Goal: Navigation & Orientation: Find specific page/section

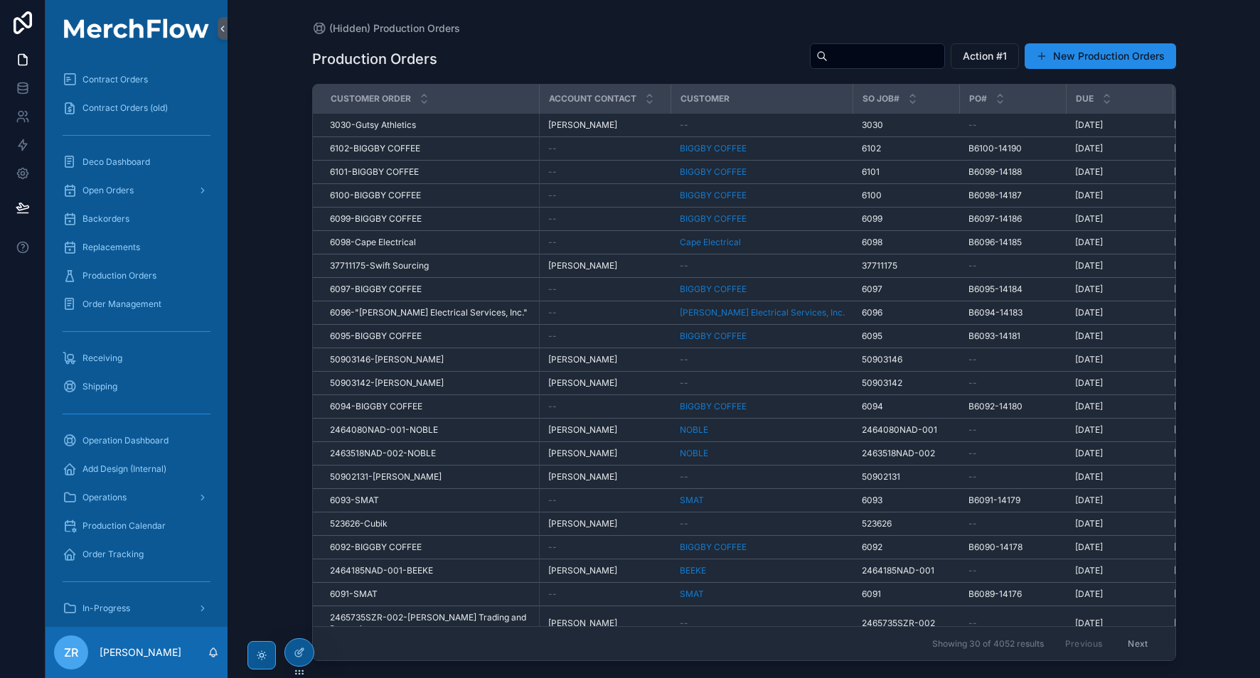
scroll to position [210, 0]
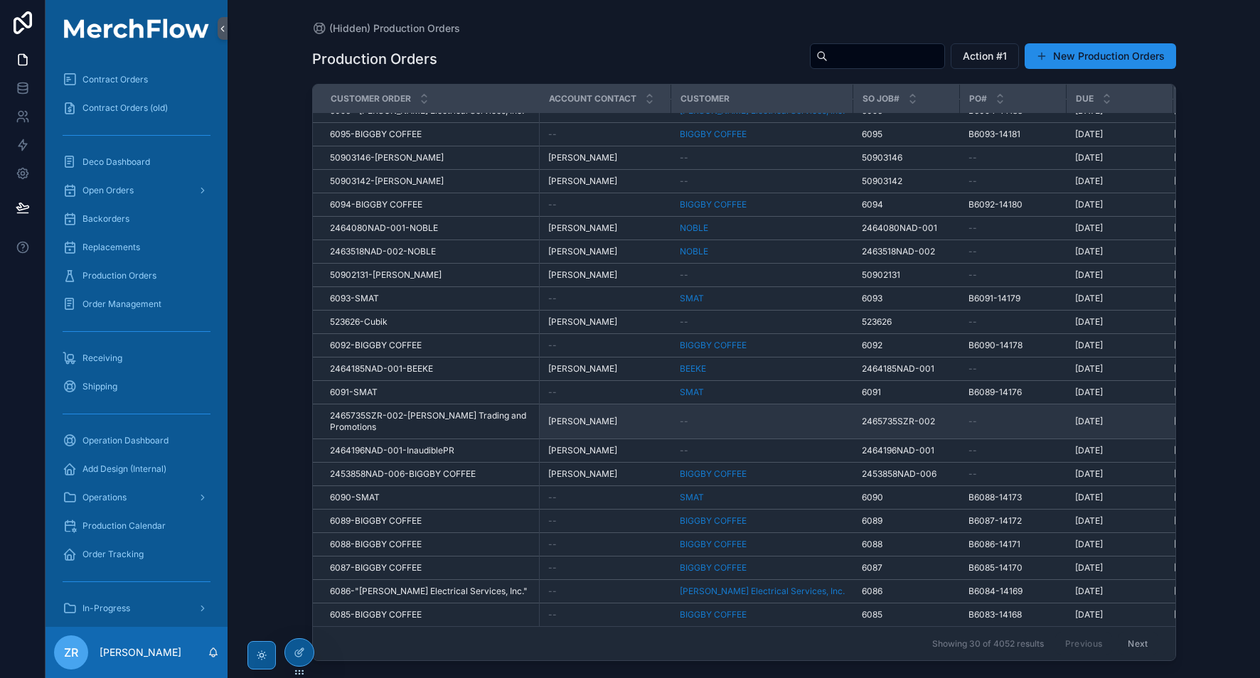
click at [1034, 416] on div "--" at bounding box center [1013, 421] width 90 height 11
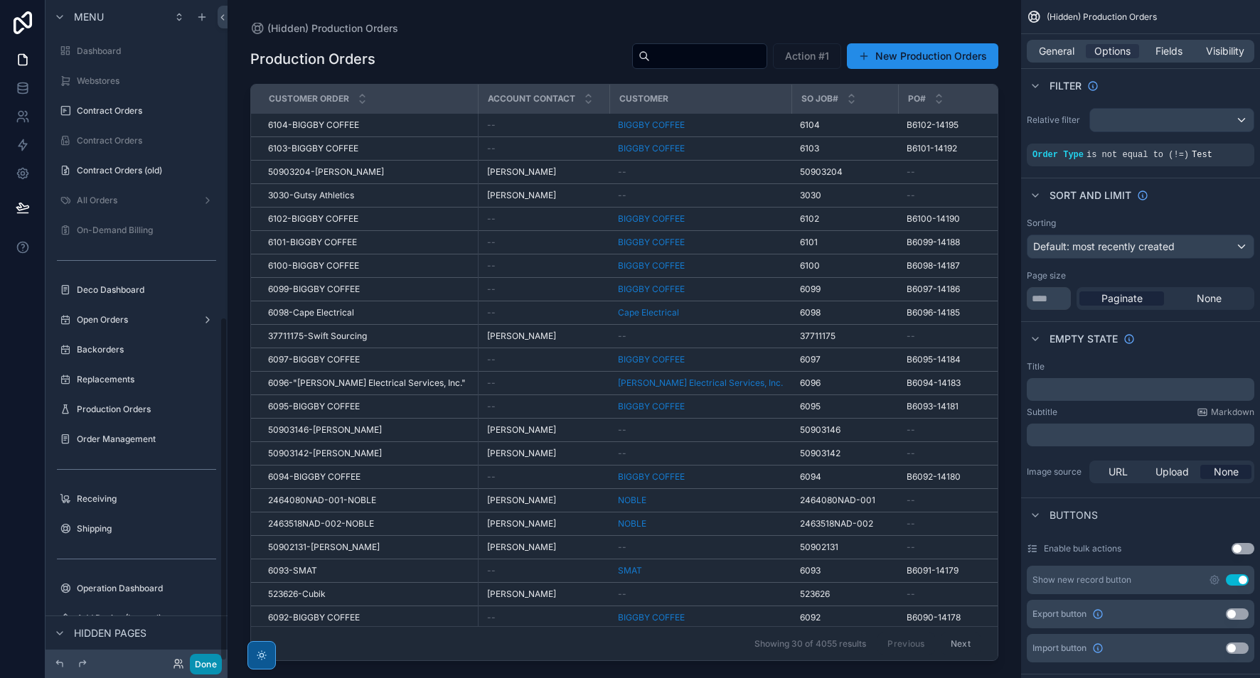
scroll to position [609, 0]
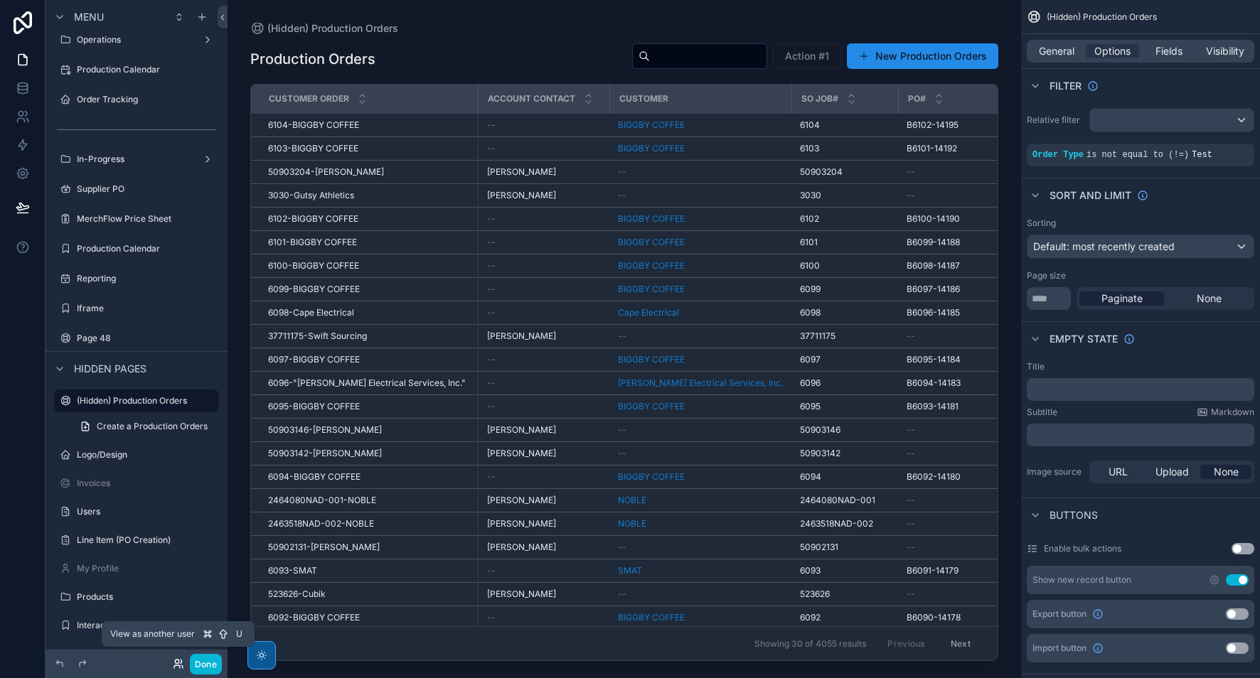
click at [174, 664] on icon at bounding box center [178, 663] width 11 height 11
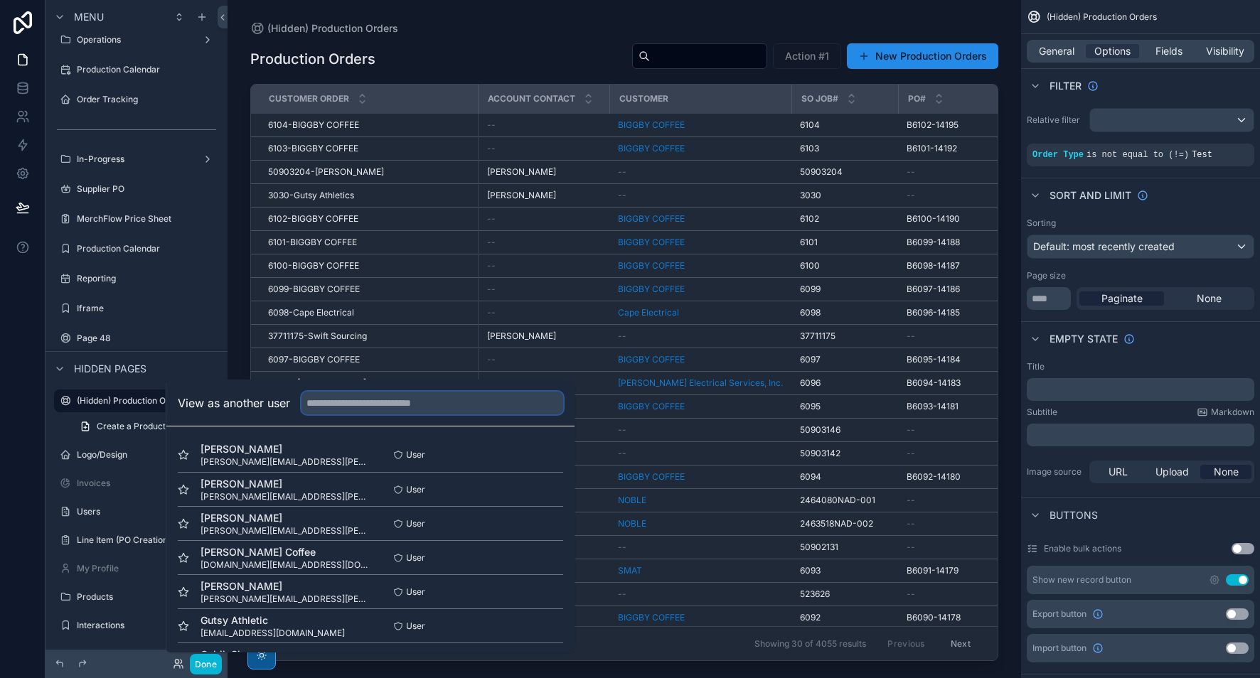
click at [360, 406] on input "text" at bounding box center [432, 403] width 262 height 23
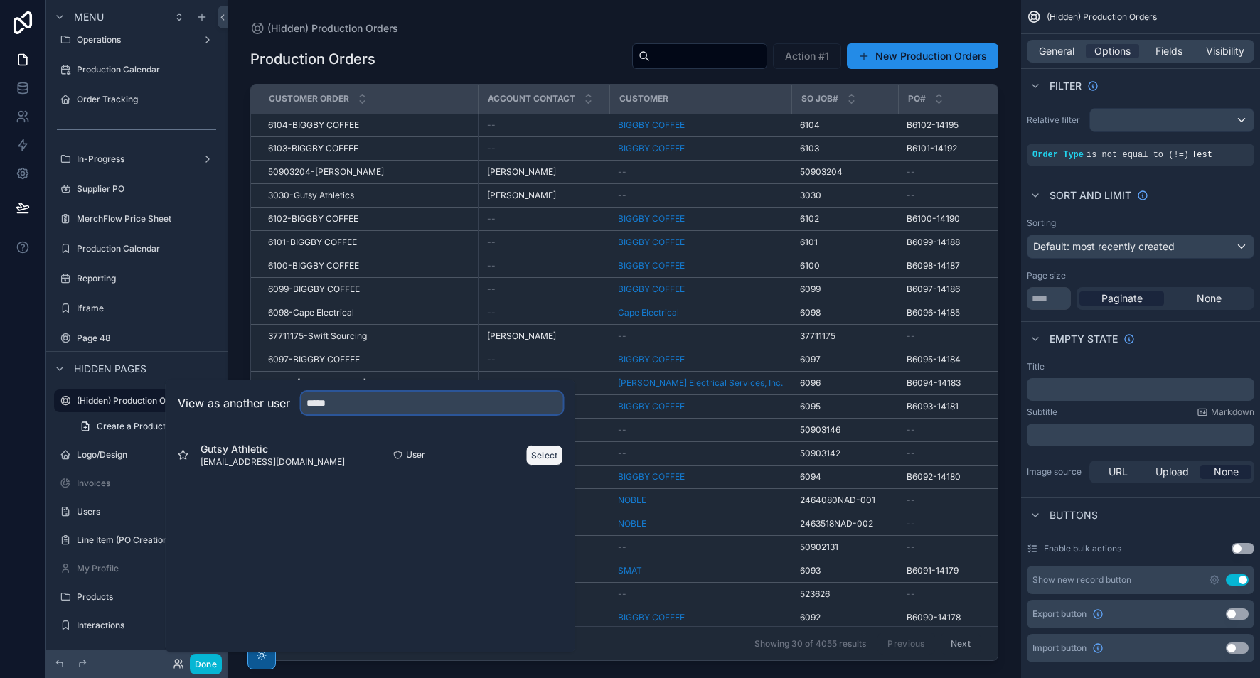
type input "*****"
click at [546, 454] on button "Select" at bounding box center [544, 455] width 37 height 21
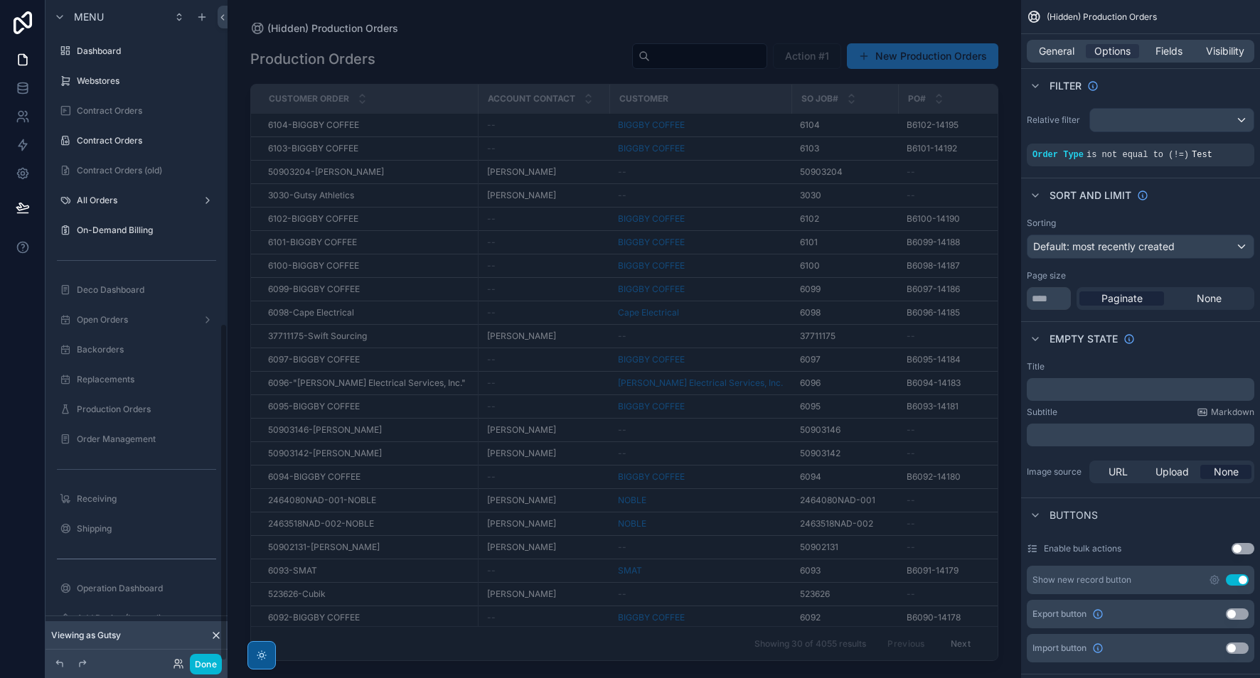
scroll to position [631, 0]
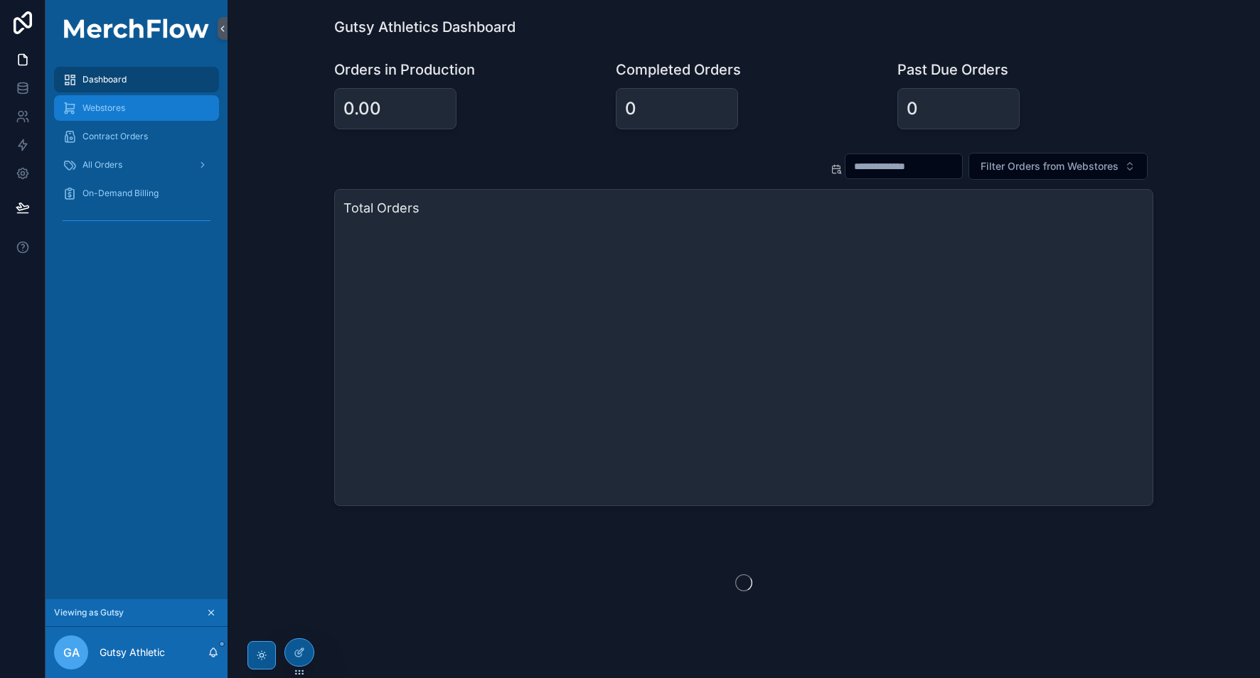
click at [127, 113] on div "Webstores" at bounding box center [137, 108] width 148 height 23
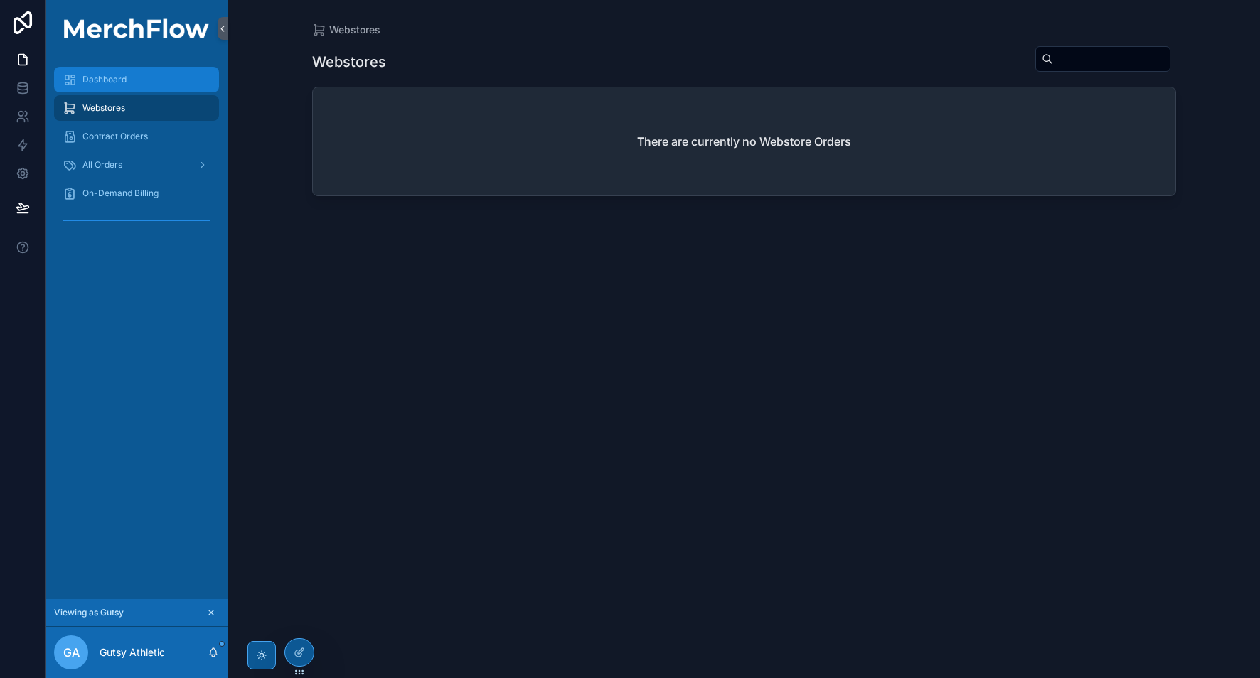
click at [124, 90] on div "Dashboard" at bounding box center [137, 79] width 148 height 23
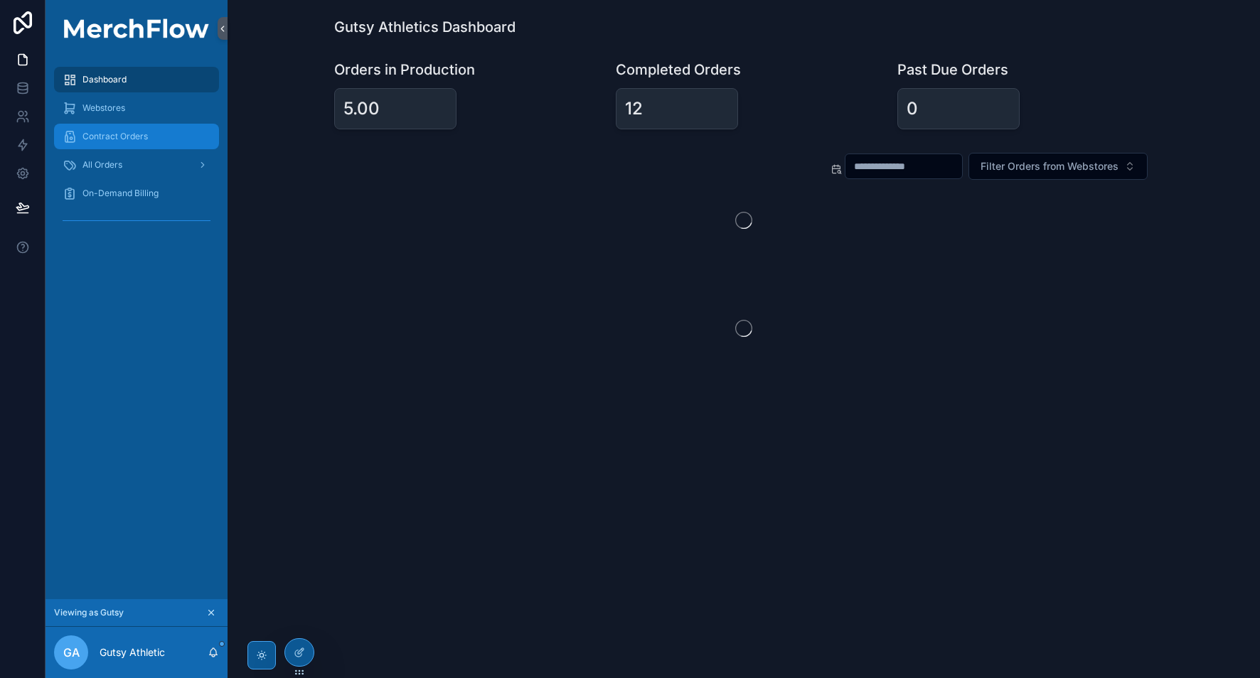
click at [132, 137] on span "Contract Orders" at bounding box center [114, 136] width 65 height 11
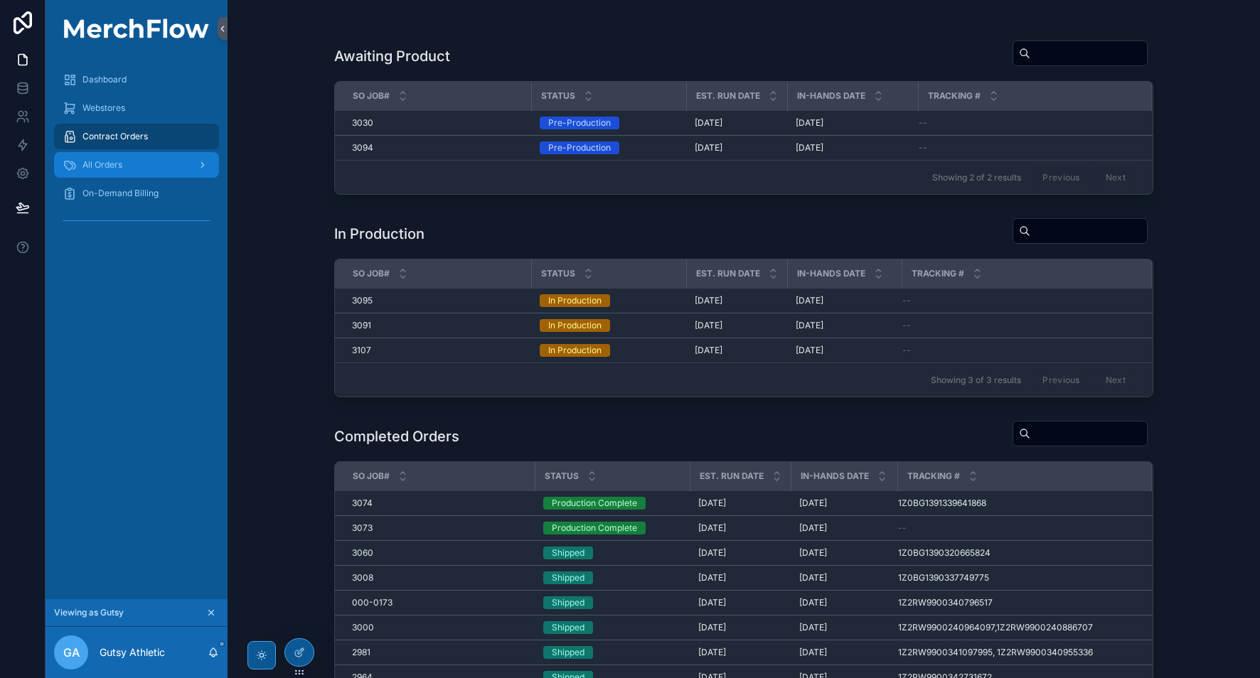
click at [144, 163] on div "All Orders" at bounding box center [137, 165] width 148 height 23
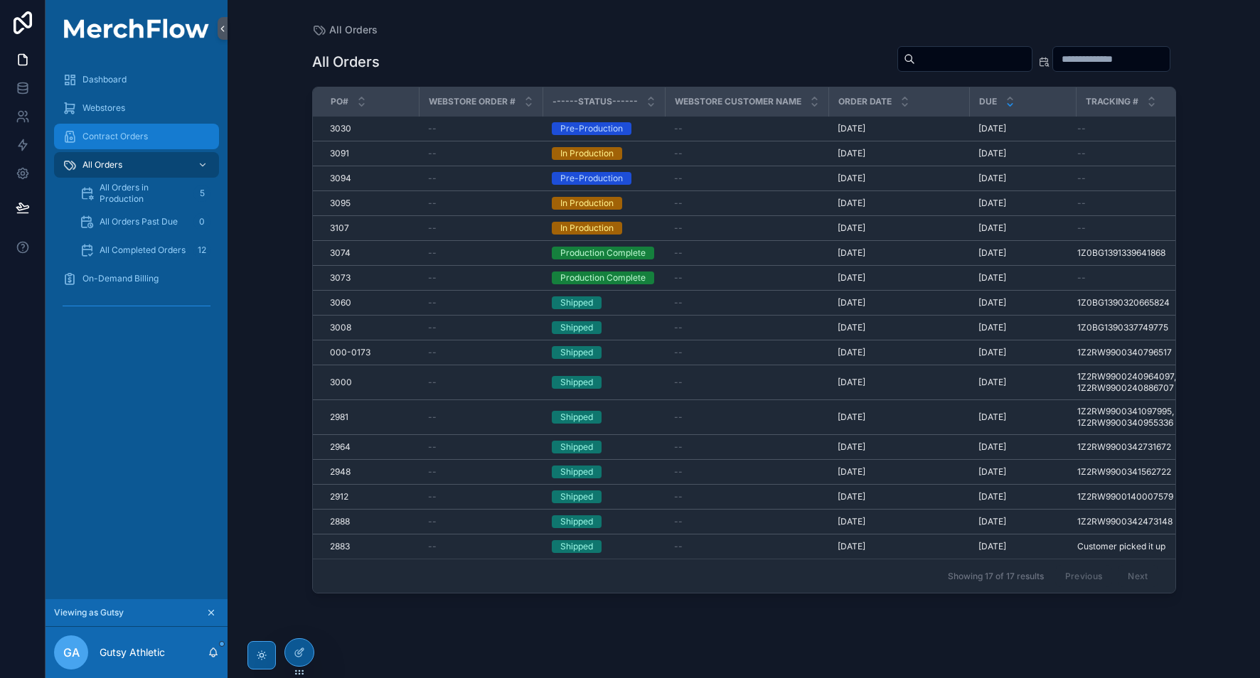
click at [148, 137] on div "Contract Orders" at bounding box center [137, 136] width 148 height 23
